Goal: Transaction & Acquisition: Subscribe to service/newsletter

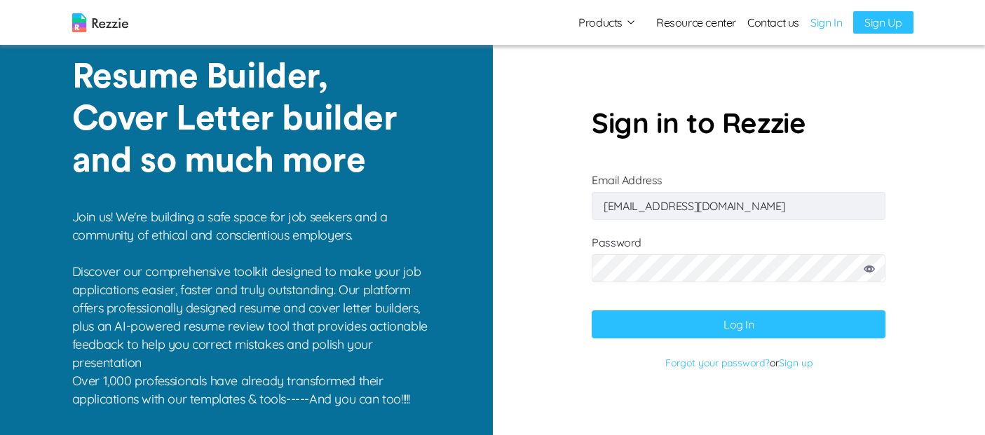
click at [743, 325] on button "Log In" at bounding box center [739, 325] width 294 height 28
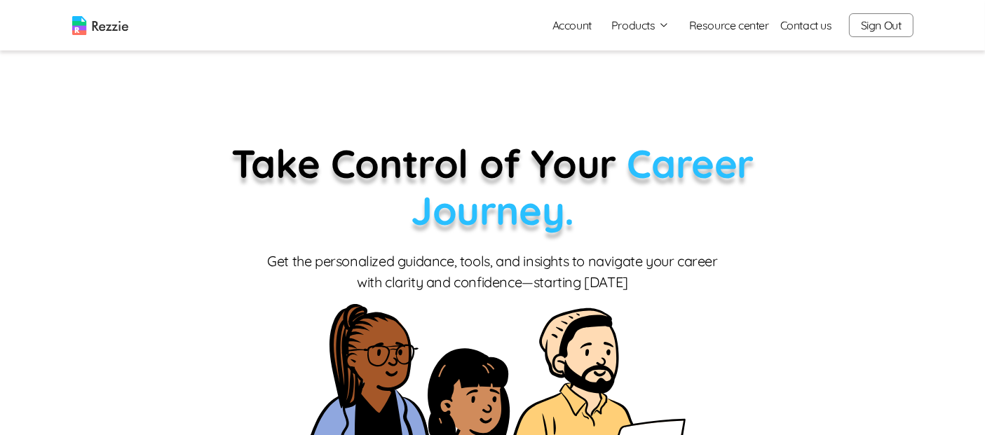
click at [643, 29] on button "Products" at bounding box center [640, 25] width 58 height 17
click at [781, 172] on p "Take Control of Your Career Journey." at bounding box center [493, 187] width 666 height 94
click at [579, 26] on link "Account" at bounding box center [572, 25] width 62 height 28
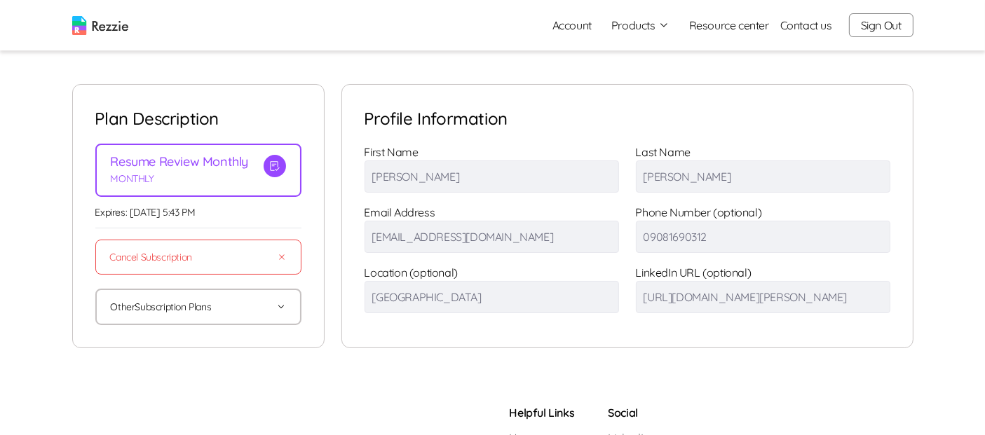
click at [157, 309] on button "Other Subscription Plans" at bounding box center [198, 307] width 175 height 34
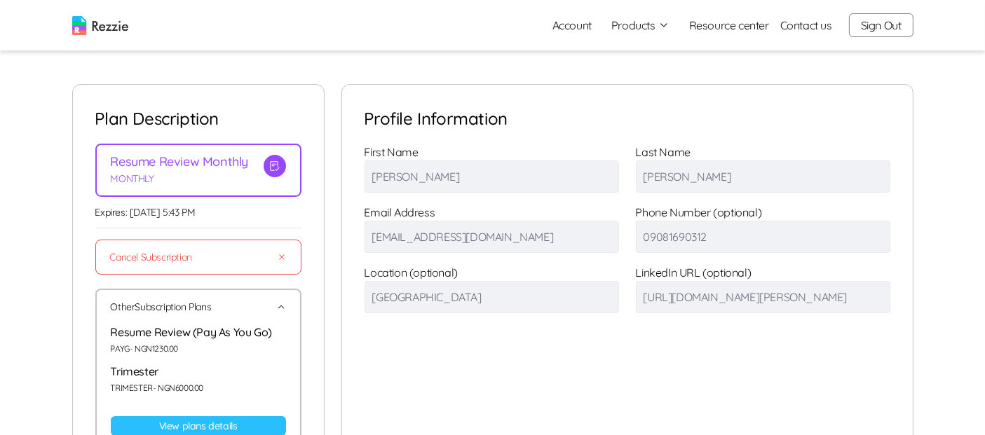
click at [161, 425] on link "View plans details" at bounding box center [198, 426] width 175 height 20
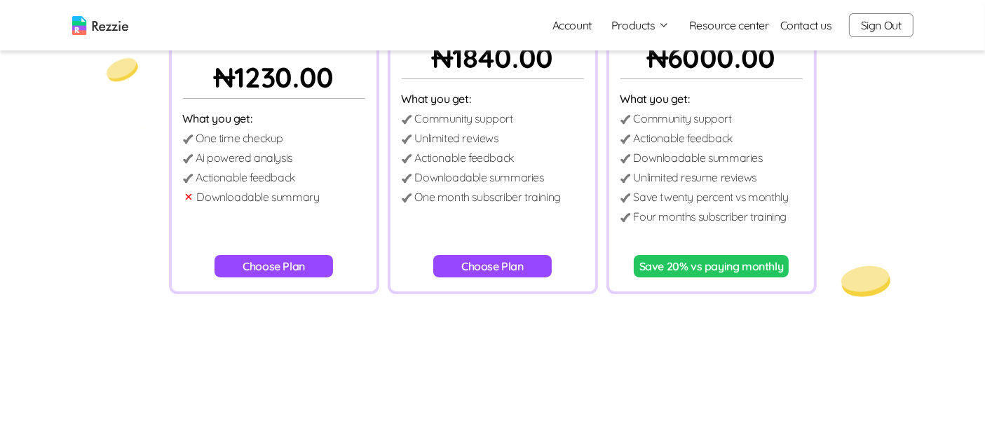
scroll to position [194, 0]
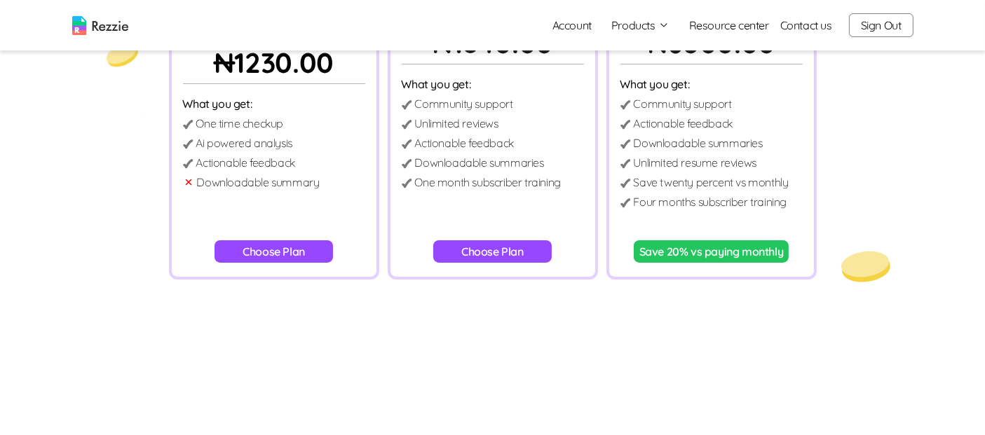
click at [280, 248] on button "Choose Plan" at bounding box center [274, 251] width 118 height 22
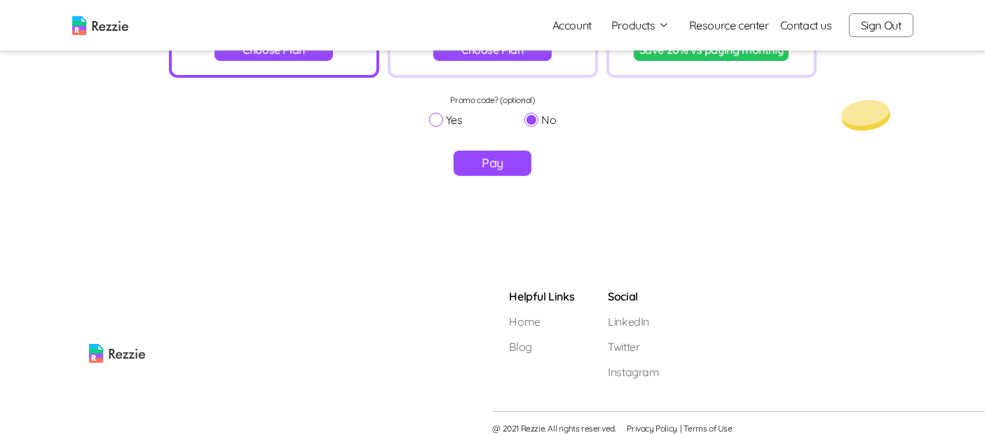
scroll to position [405, 0]
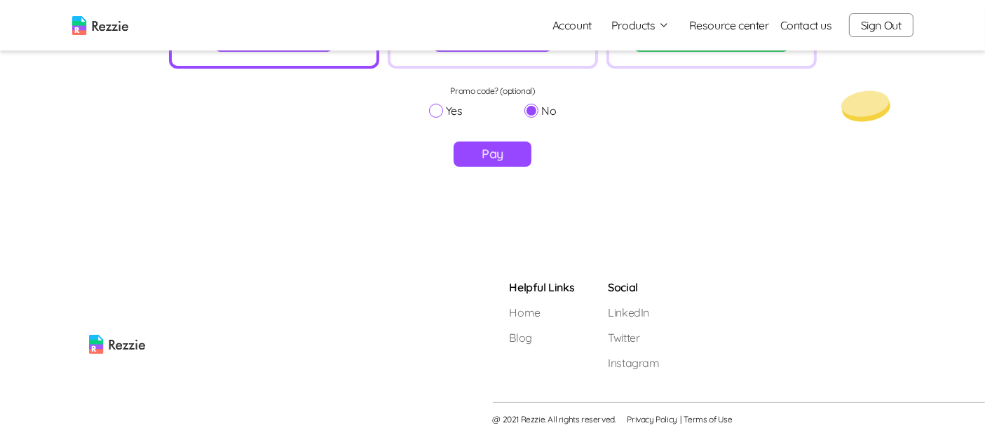
click at [493, 159] on button "Pay" at bounding box center [493, 154] width 78 height 25
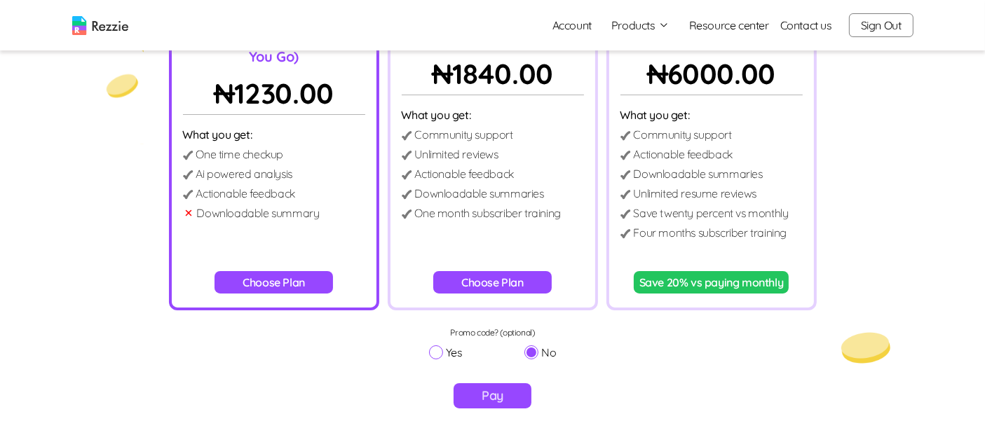
click at [116, 29] on img at bounding box center [100, 25] width 56 height 19
